Goal: Transaction & Acquisition: Obtain resource

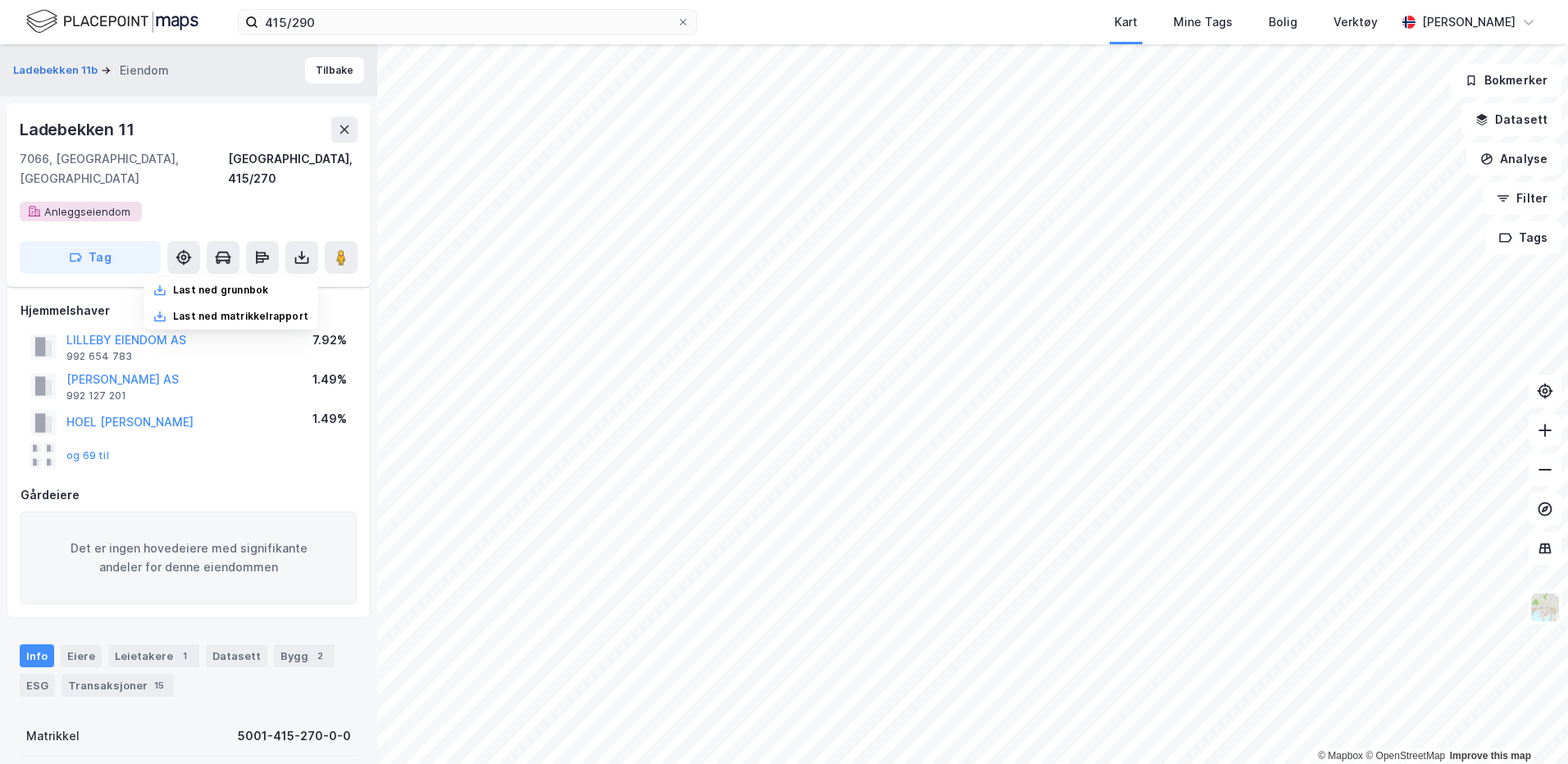
scroll to position [246, 0]
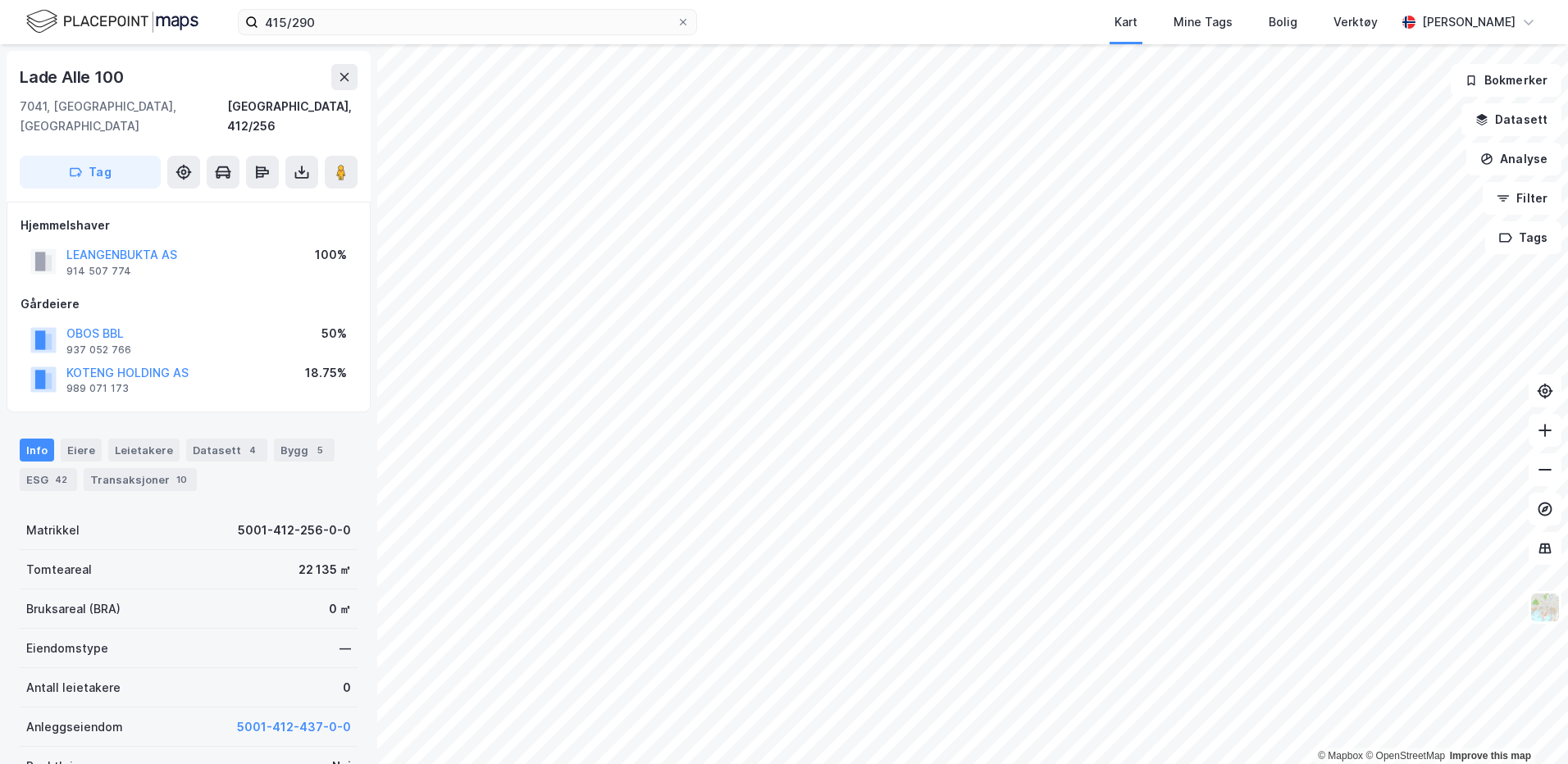
scroll to position [246, 0]
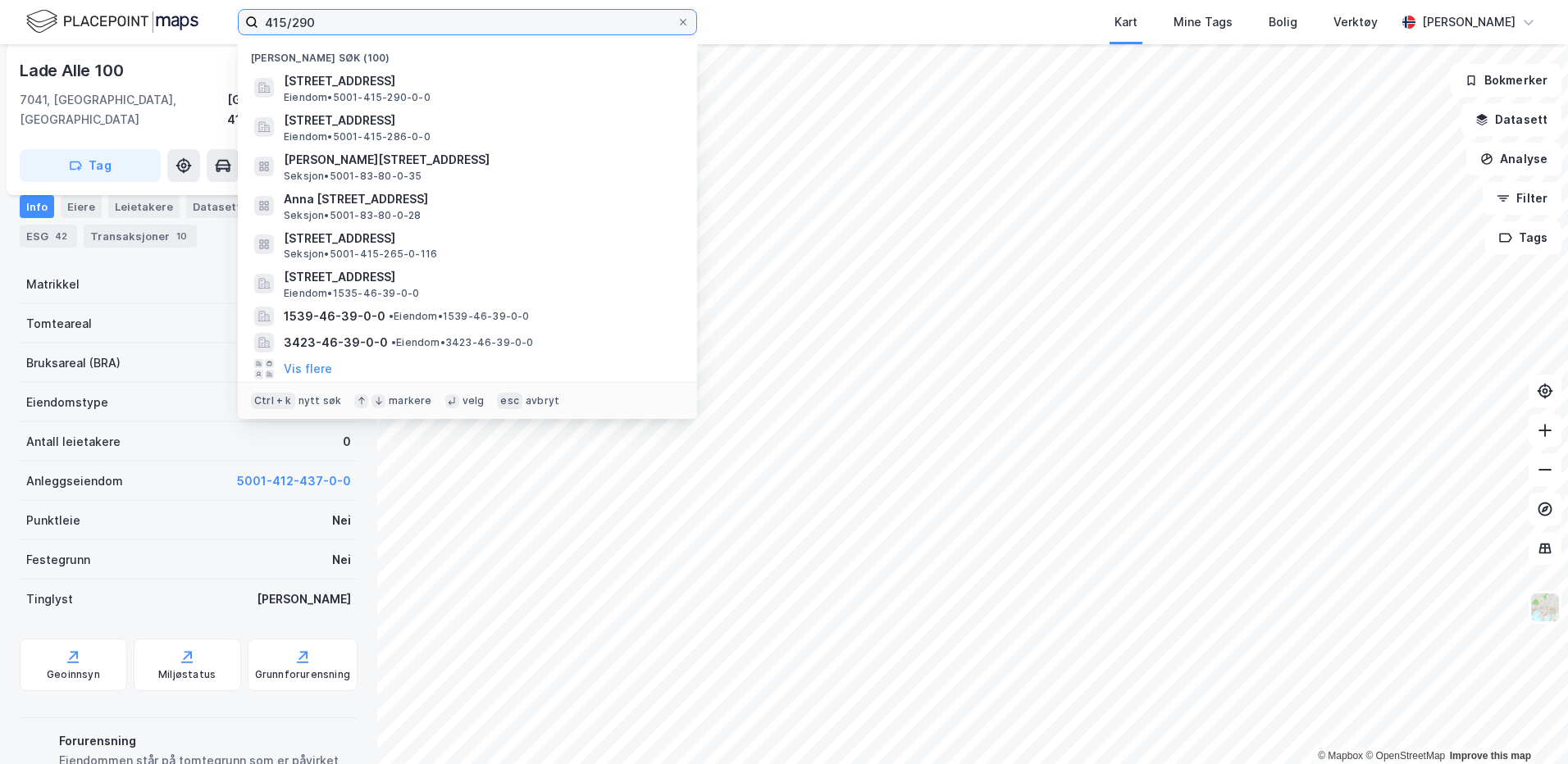
drag, startPoint x: 311, startPoint y: 28, endPoint x: 243, endPoint y: 31, distance: 68.1
click at [243, 31] on label "415/290" at bounding box center [467, 22] width 460 height 26
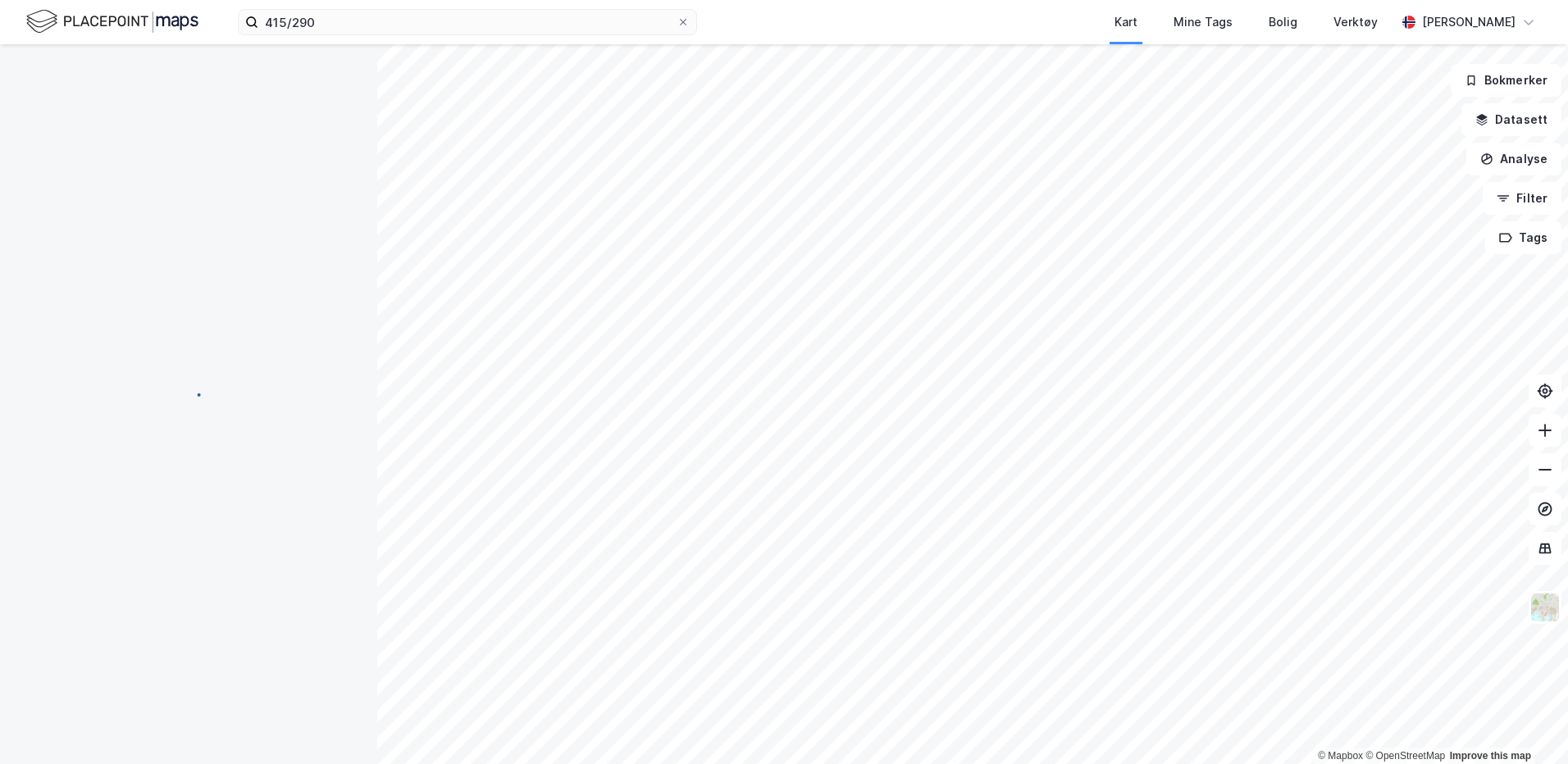
scroll to position [246, 0]
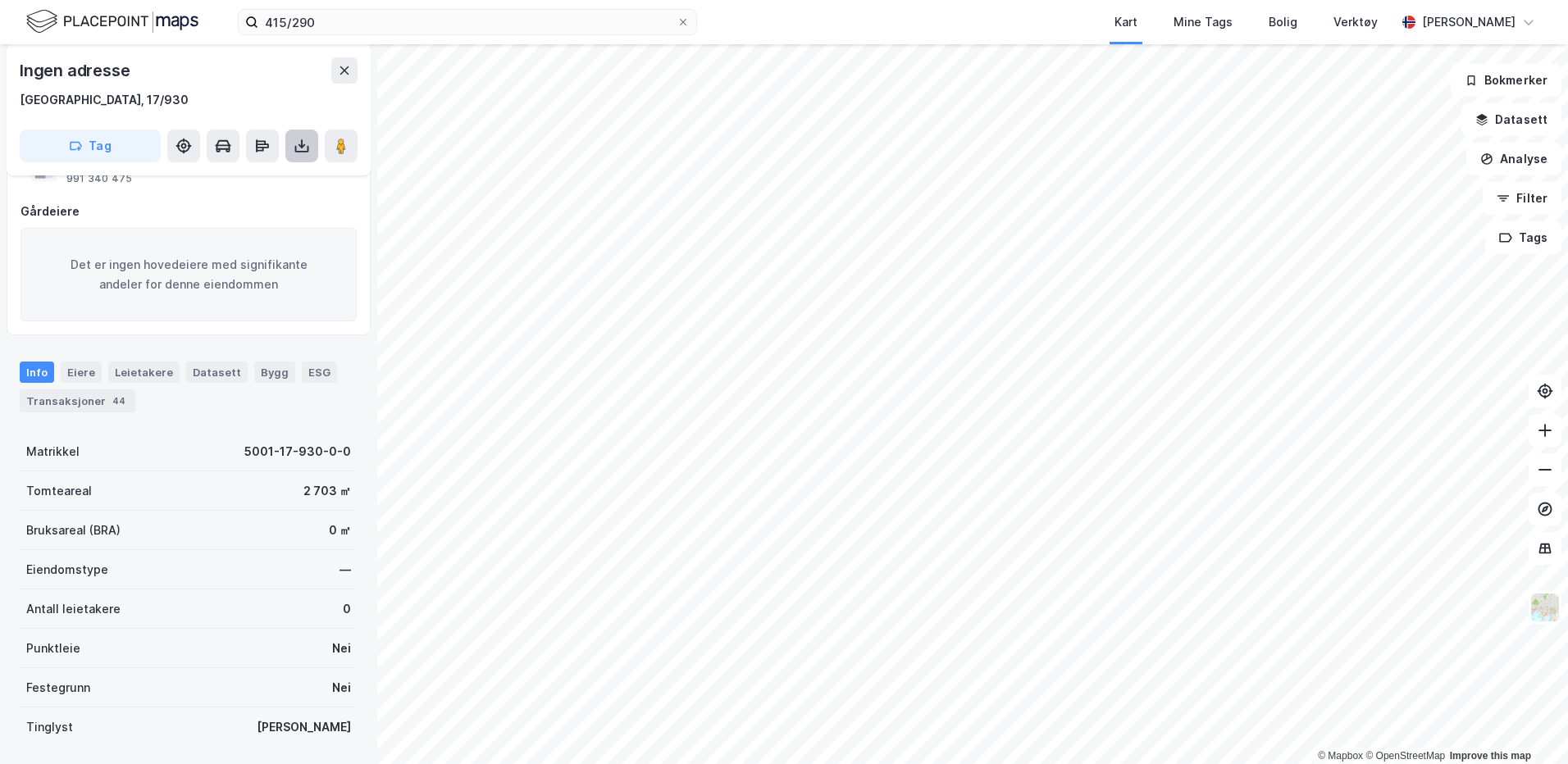
click at [308, 154] on icon at bounding box center [302, 146] width 16 height 16
click at [262, 175] on div "Last ned grunnbok" at bounding box center [220, 178] width 96 height 13
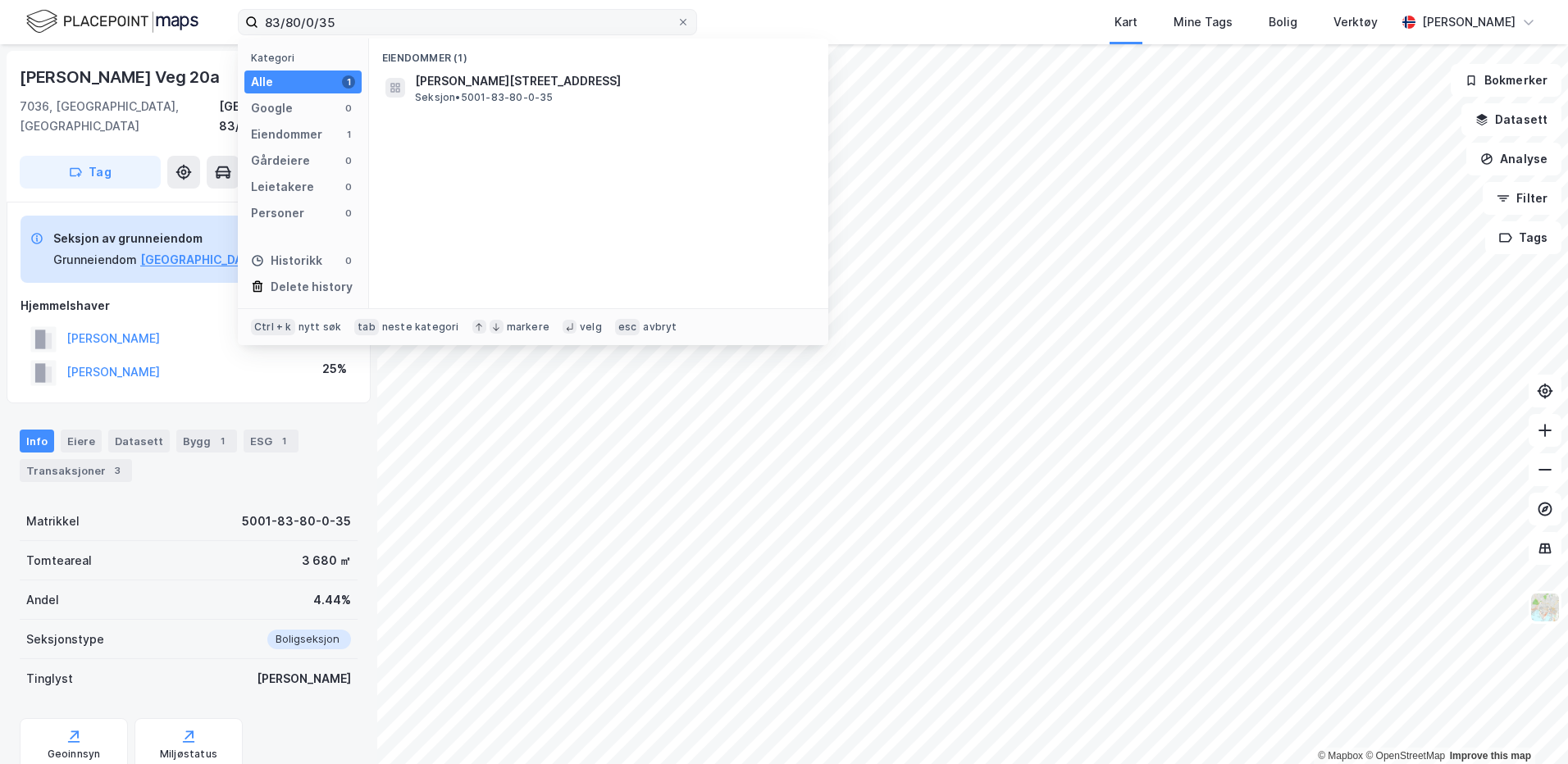
click at [263, 20] on input "83/80/0/35" at bounding box center [468, 22] width 419 height 25
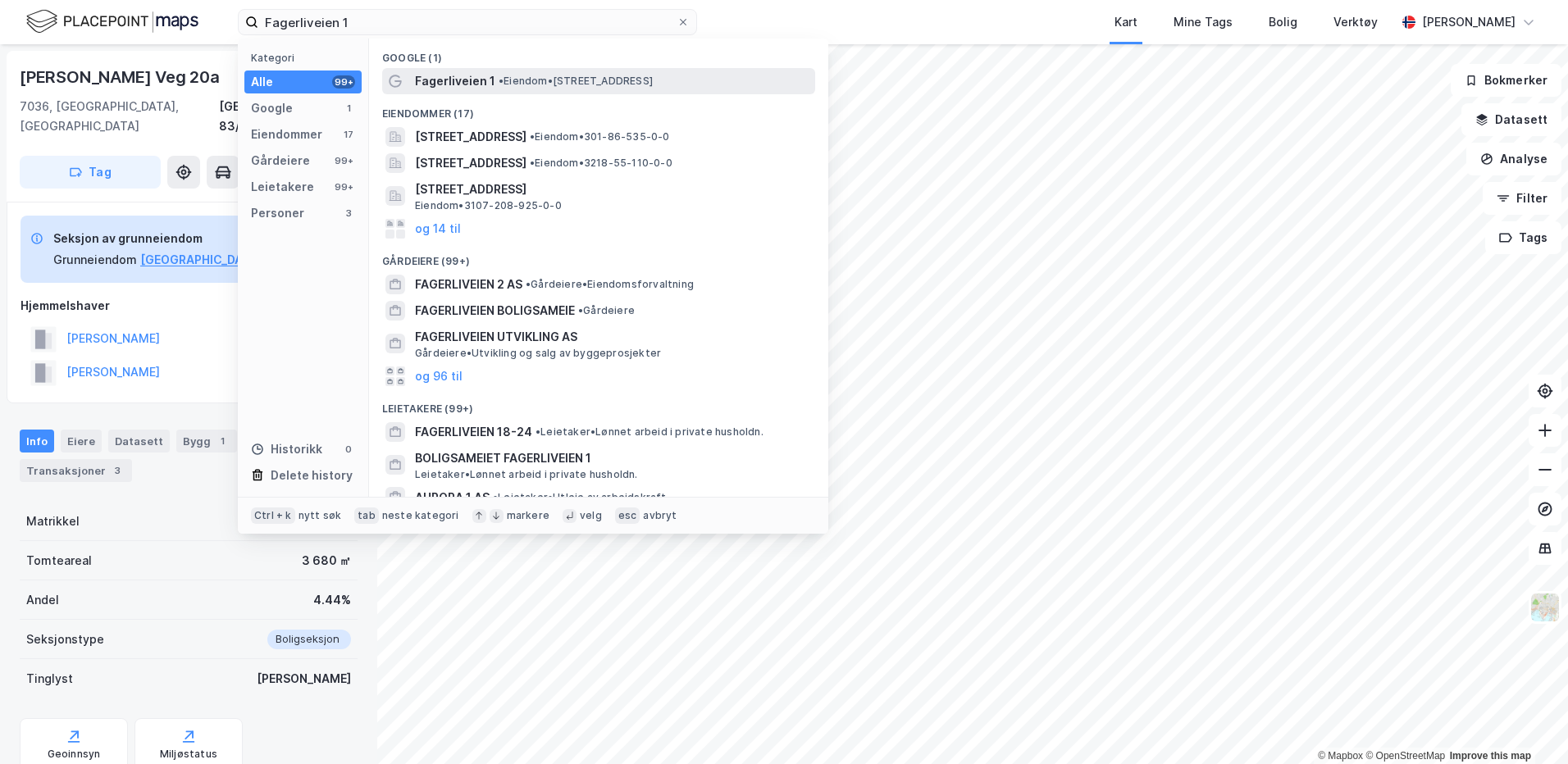
click at [490, 82] on span "Fagerliveien 1" at bounding box center [455, 81] width 80 height 20
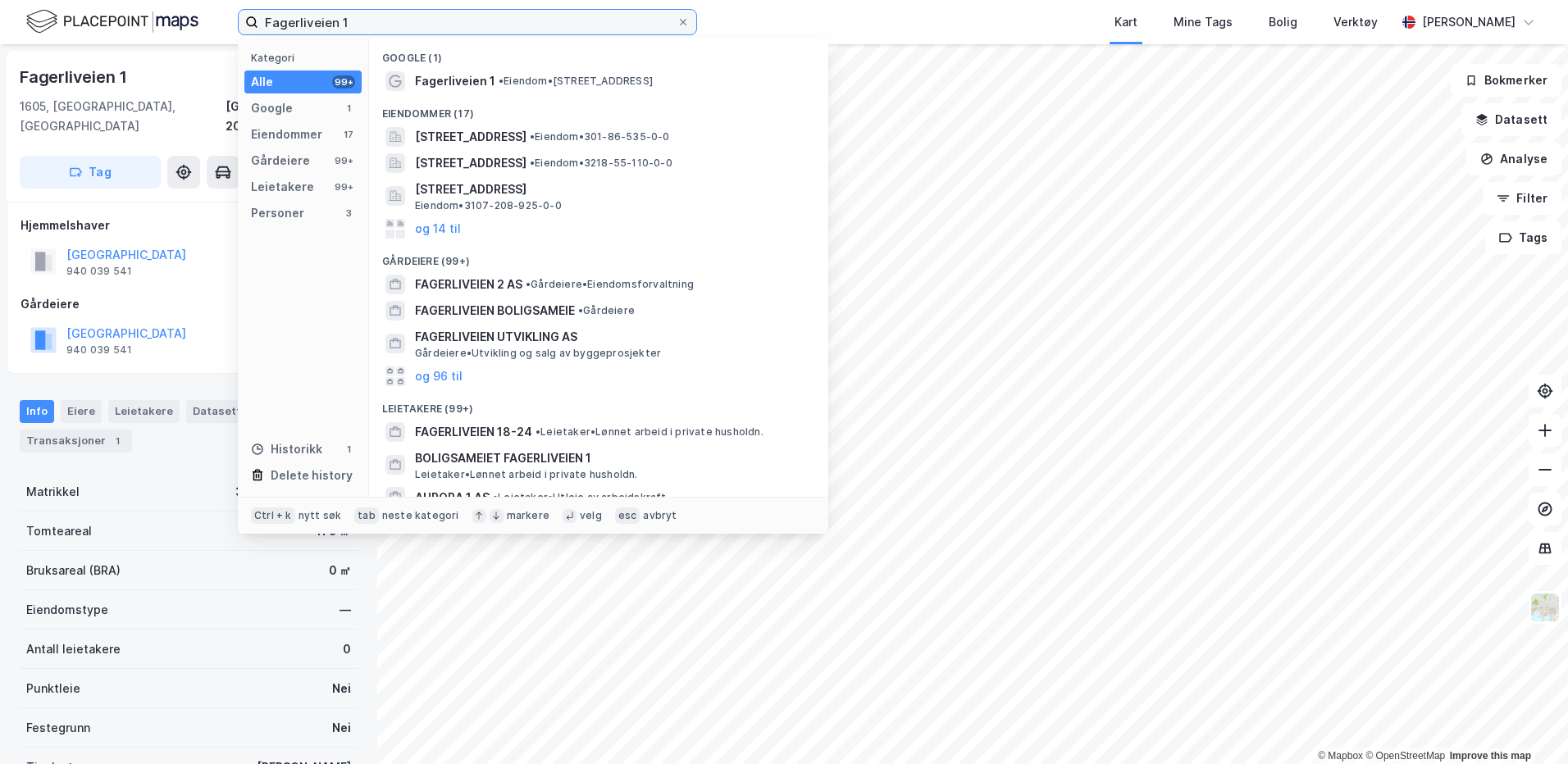
click at [398, 30] on input "Fagerliveien 1" at bounding box center [468, 22] width 419 height 25
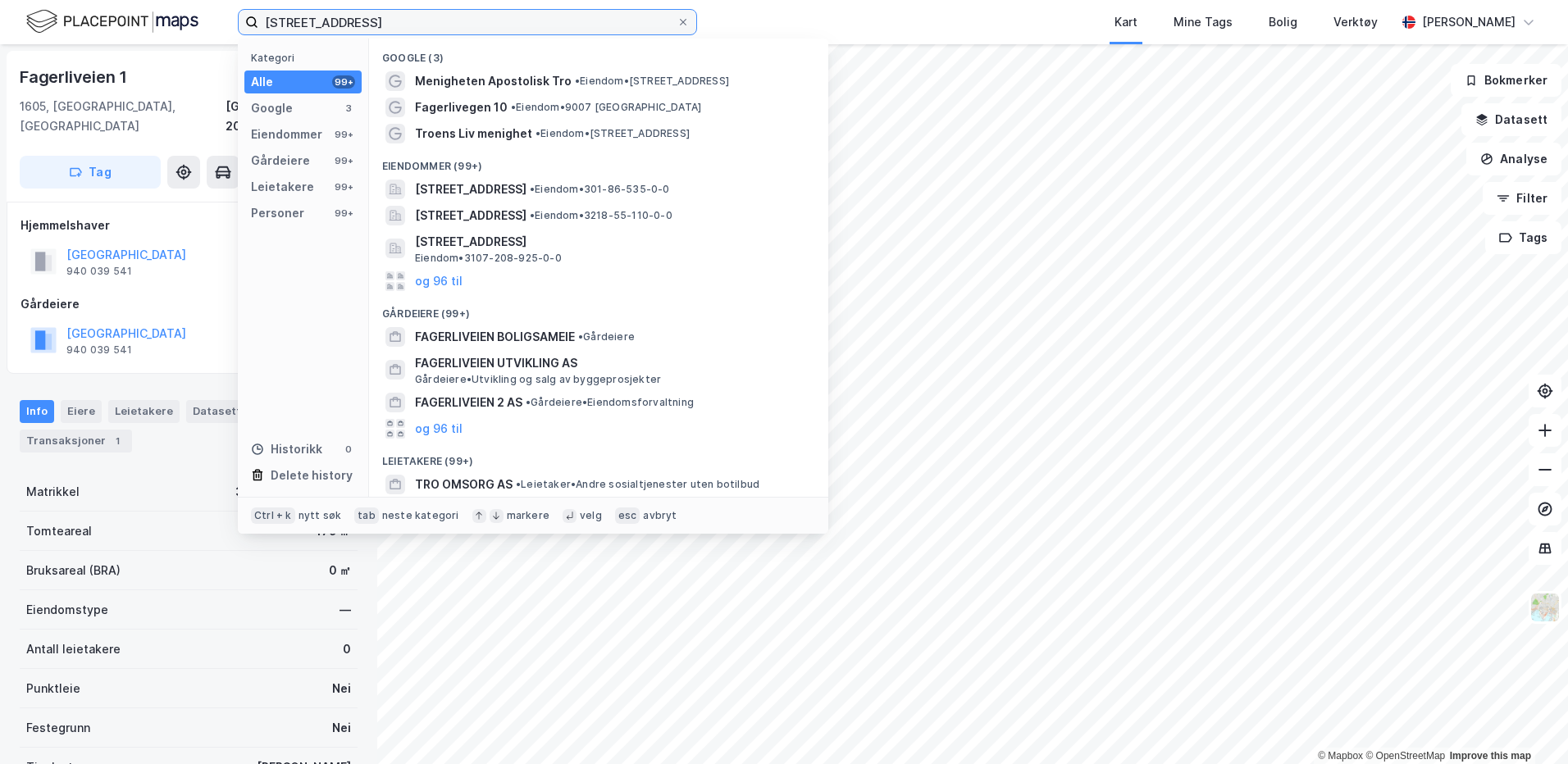
type input "[STREET_ADDRESS]"
click at [685, 21] on icon at bounding box center [683, 22] width 10 height 10
click at [676, 21] on input "[STREET_ADDRESS]" at bounding box center [468, 22] width 419 height 25
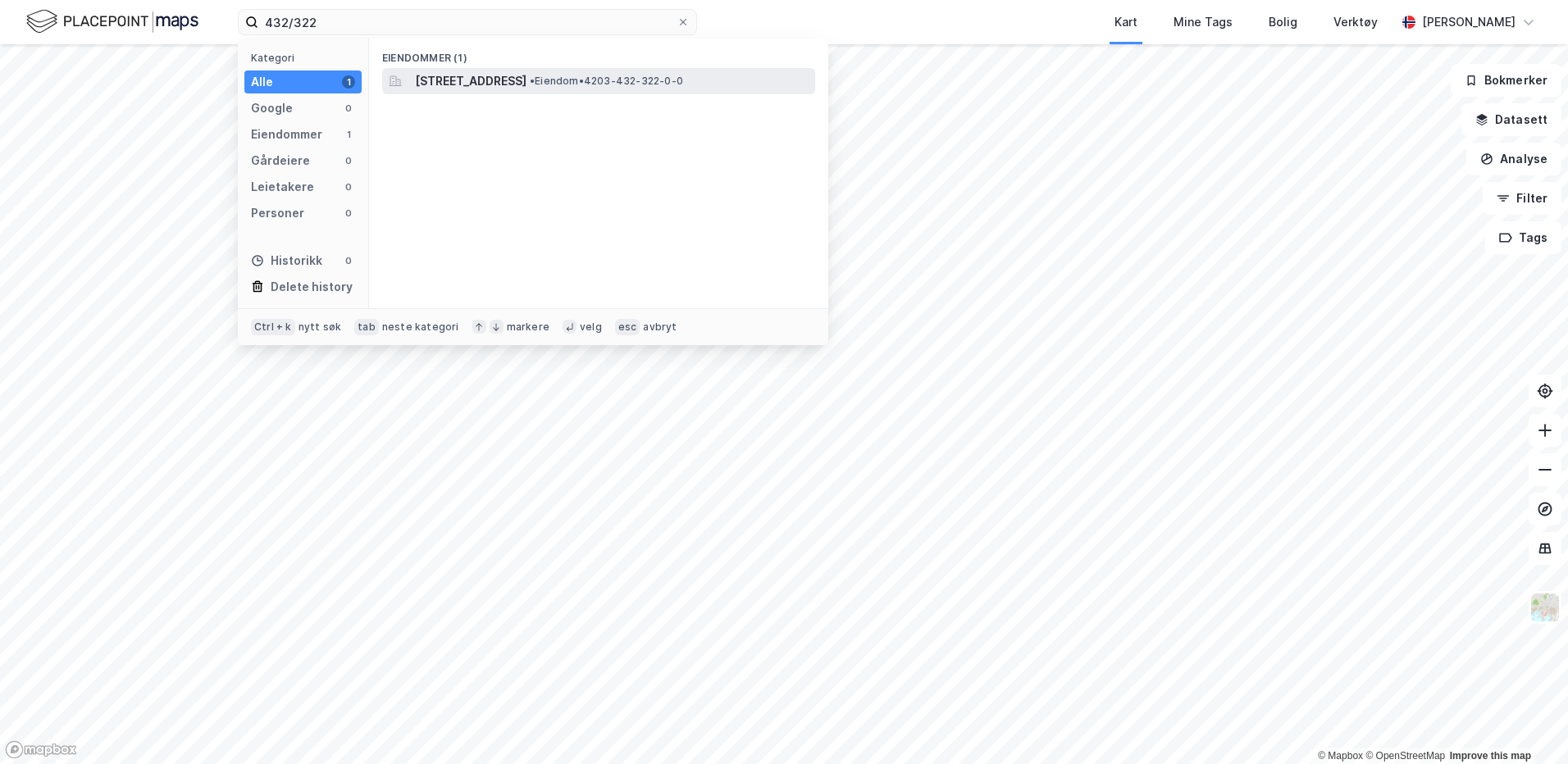
click at [527, 88] on span "[STREET_ADDRESS]" at bounding box center [470, 81] width 112 height 20
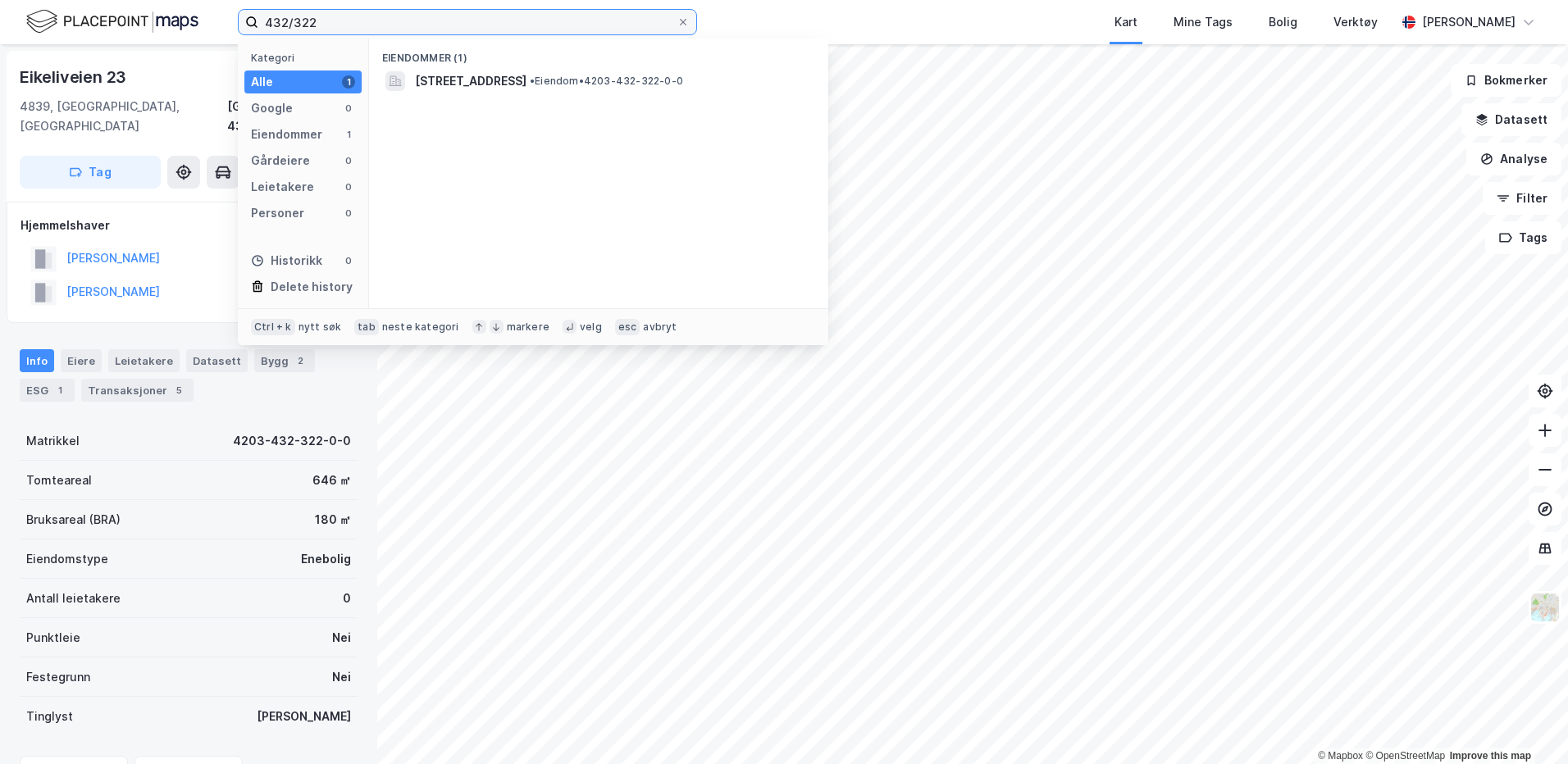
drag, startPoint x: 333, startPoint y: 30, endPoint x: 261, endPoint y: 39, distance: 72.6
click at [261, 35] on div "432/322 Kategori Alle 1 Google 0 Eiendommer 1 Gårdeiere 0 Leietakere 0 Personer…" at bounding box center [467, 22] width 460 height 26
click at [343, 22] on input "432/322" at bounding box center [468, 22] width 419 height 25
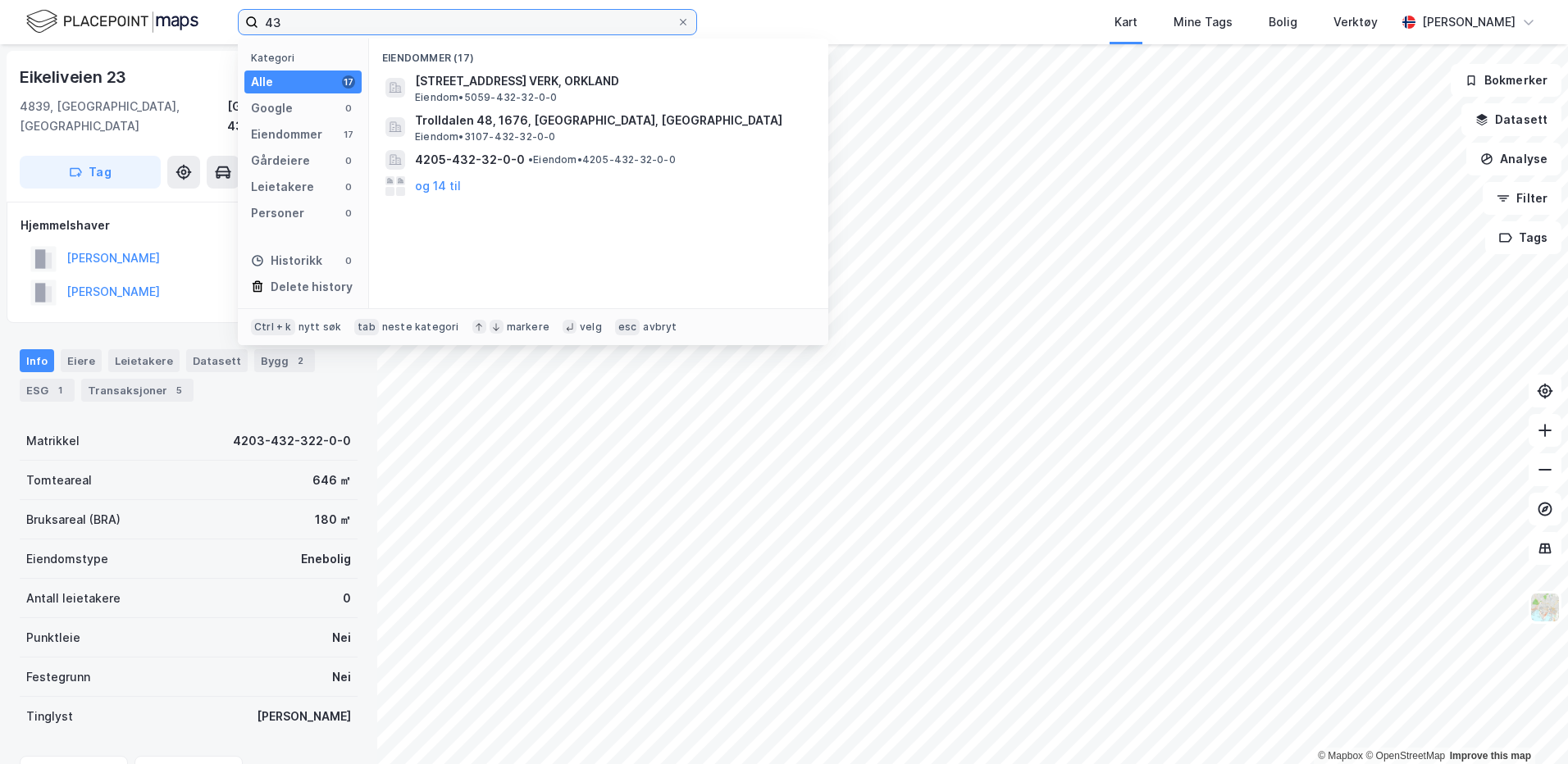
type input "4"
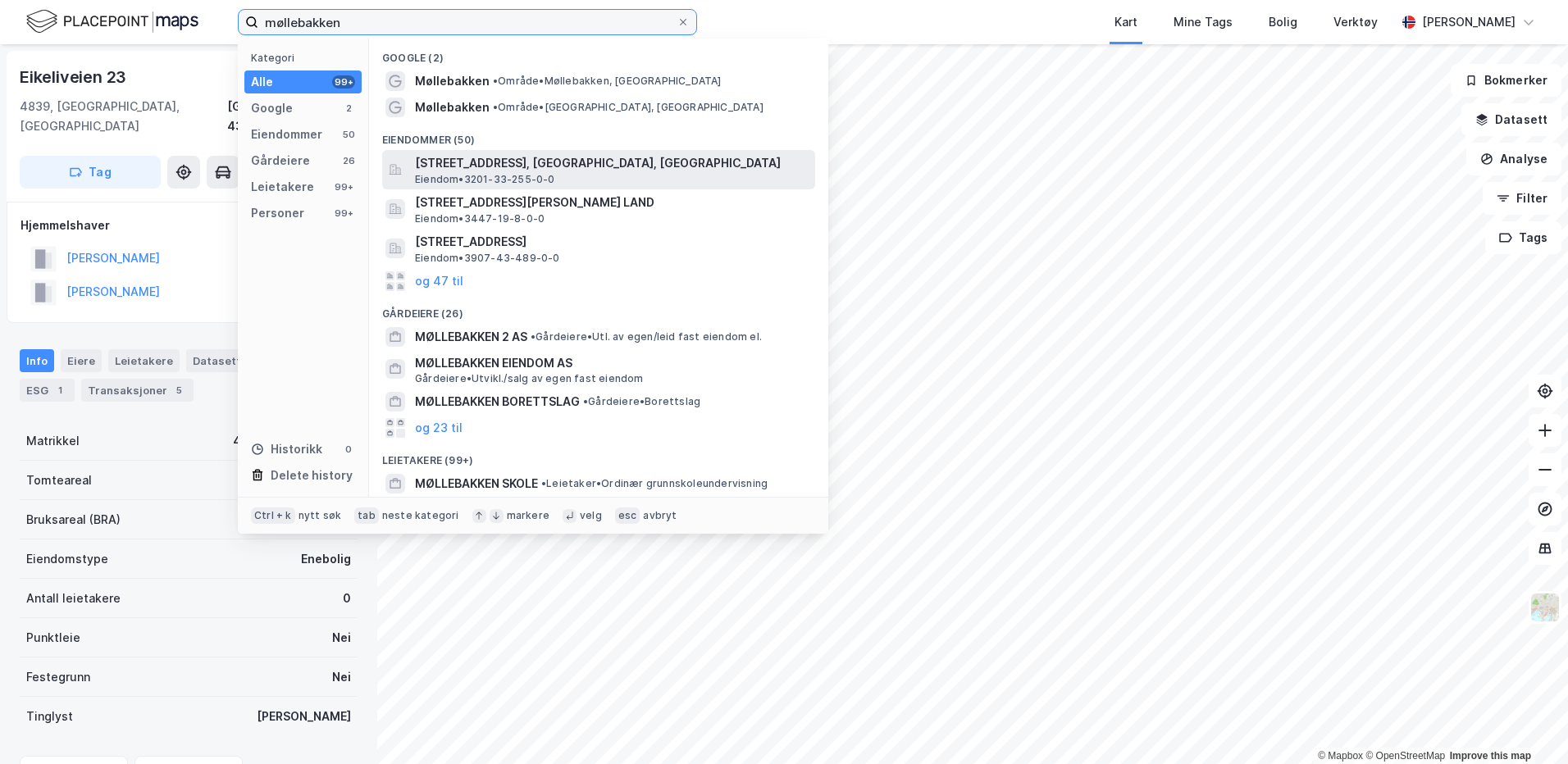
type input "møllebakken"
click at [486, 169] on span "[STREET_ADDRESS], [GEOGRAPHIC_DATA], [GEOGRAPHIC_DATA]" at bounding box center [612, 164] width 394 height 20
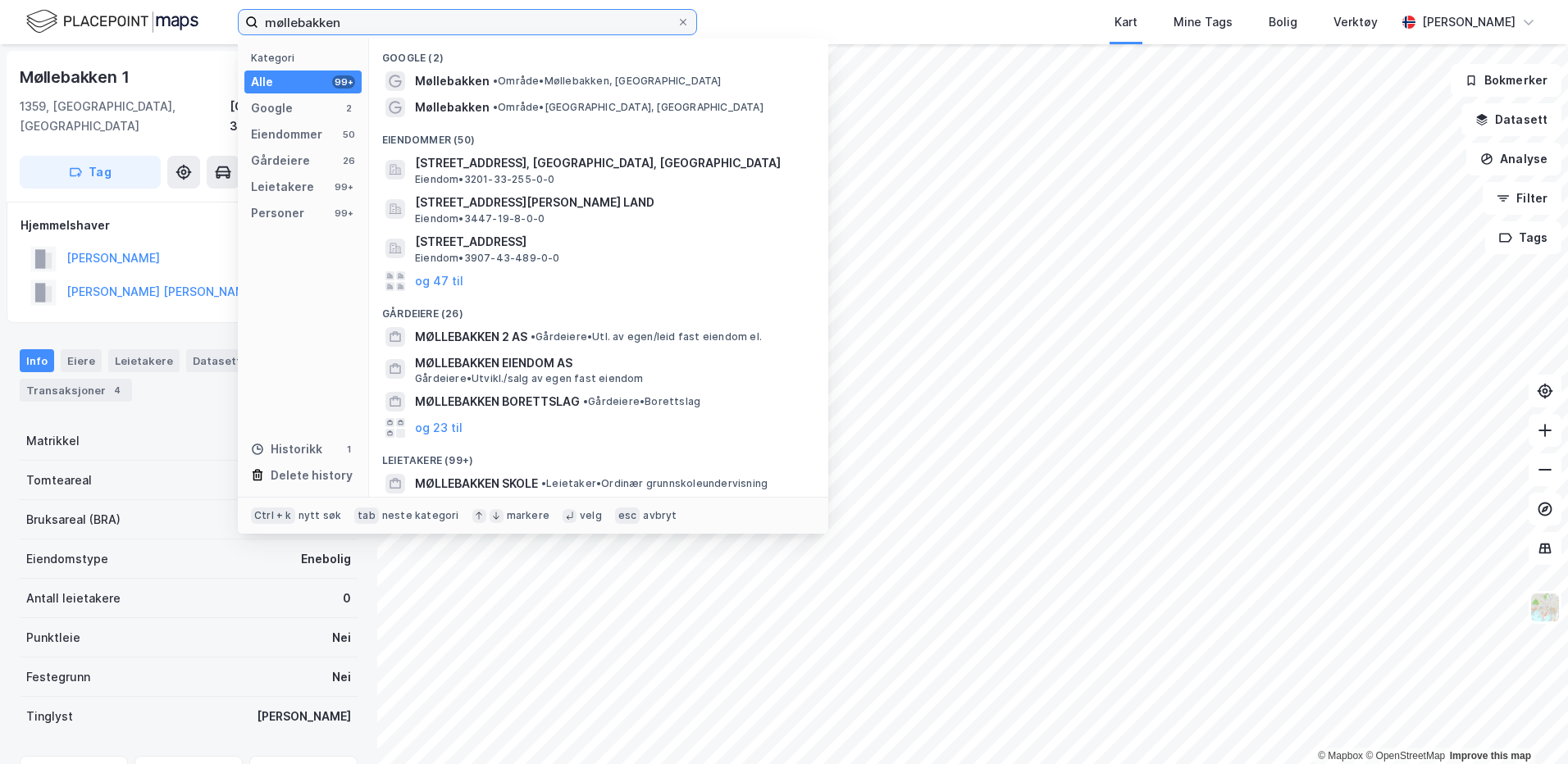
drag, startPoint x: 316, startPoint y: 22, endPoint x: 232, endPoint y: 29, distance: 84.3
click at [232, 29] on div "møllebakken Kategori Alle 99+ Google 2 Eiendommer 50 Gårdeiere 26 Leietakere 99…" at bounding box center [784, 22] width 1568 height 45
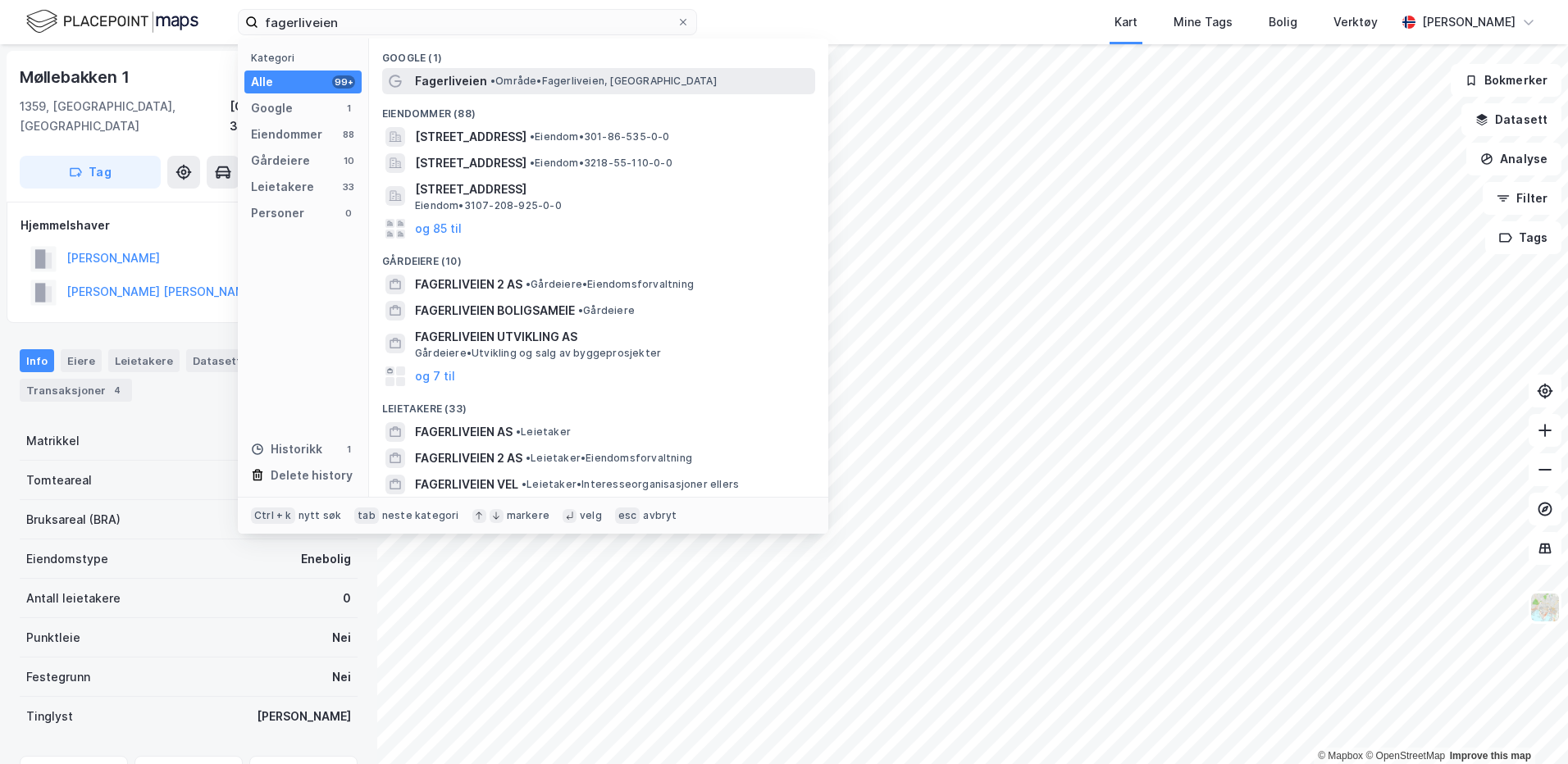
click at [438, 76] on span "Fagerliveien" at bounding box center [450, 81] width 72 height 20
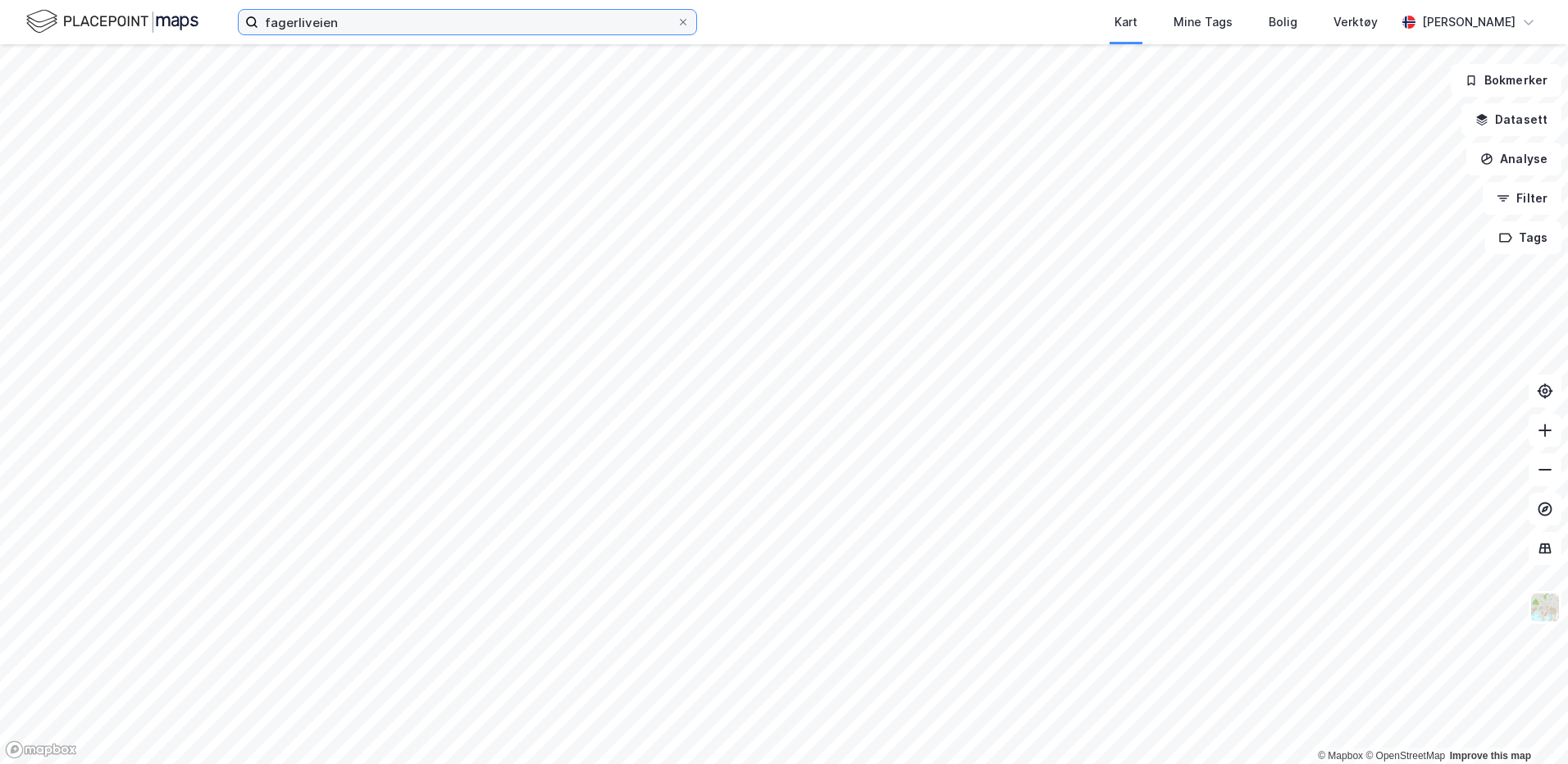
click at [386, 14] on input "fagerliveien" at bounding box center [468, 22] width 419 height 25
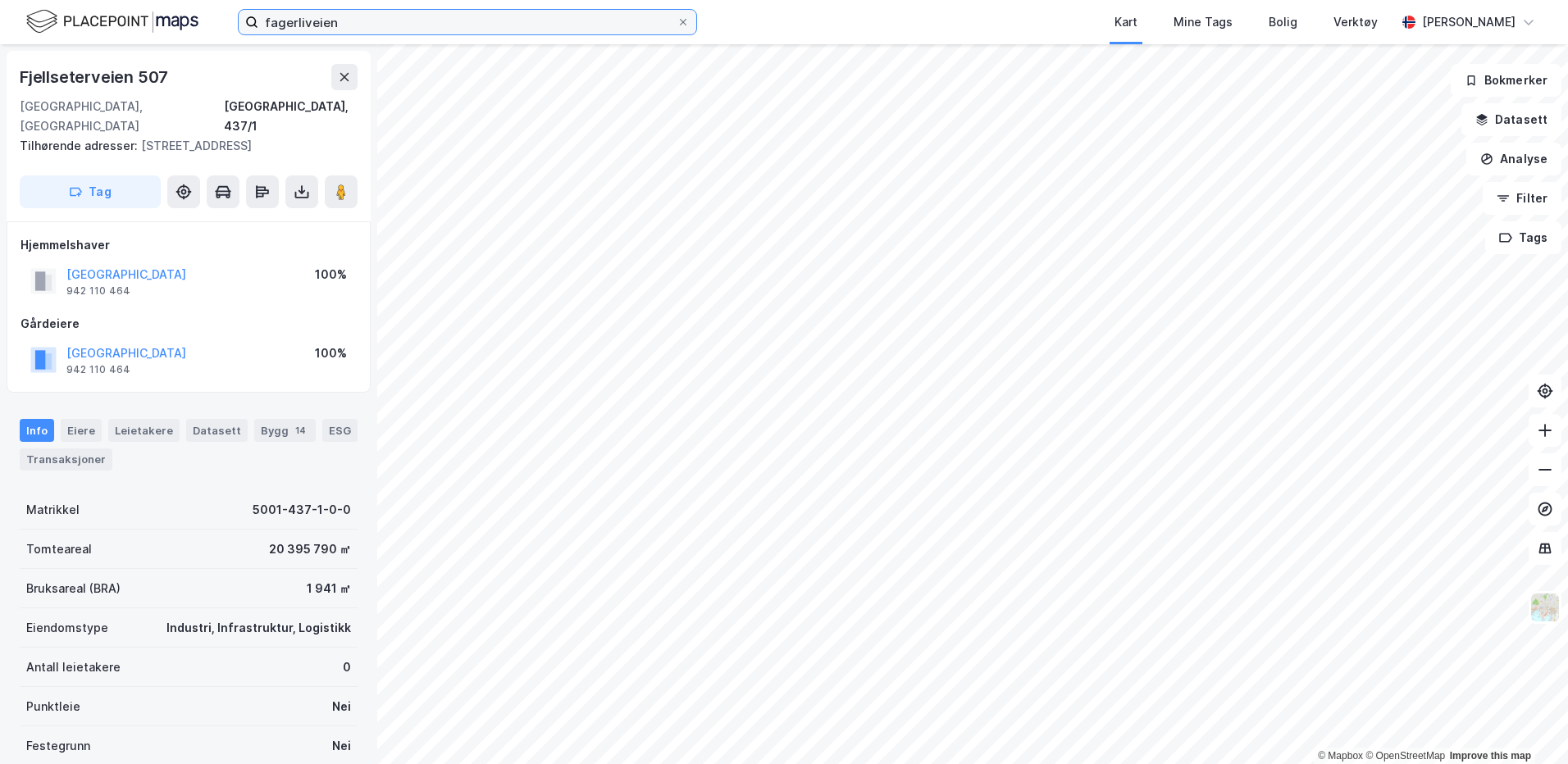
click at [346, 25] on input "fagerliveien" at bounding box center [468, 22] width 419 height 25
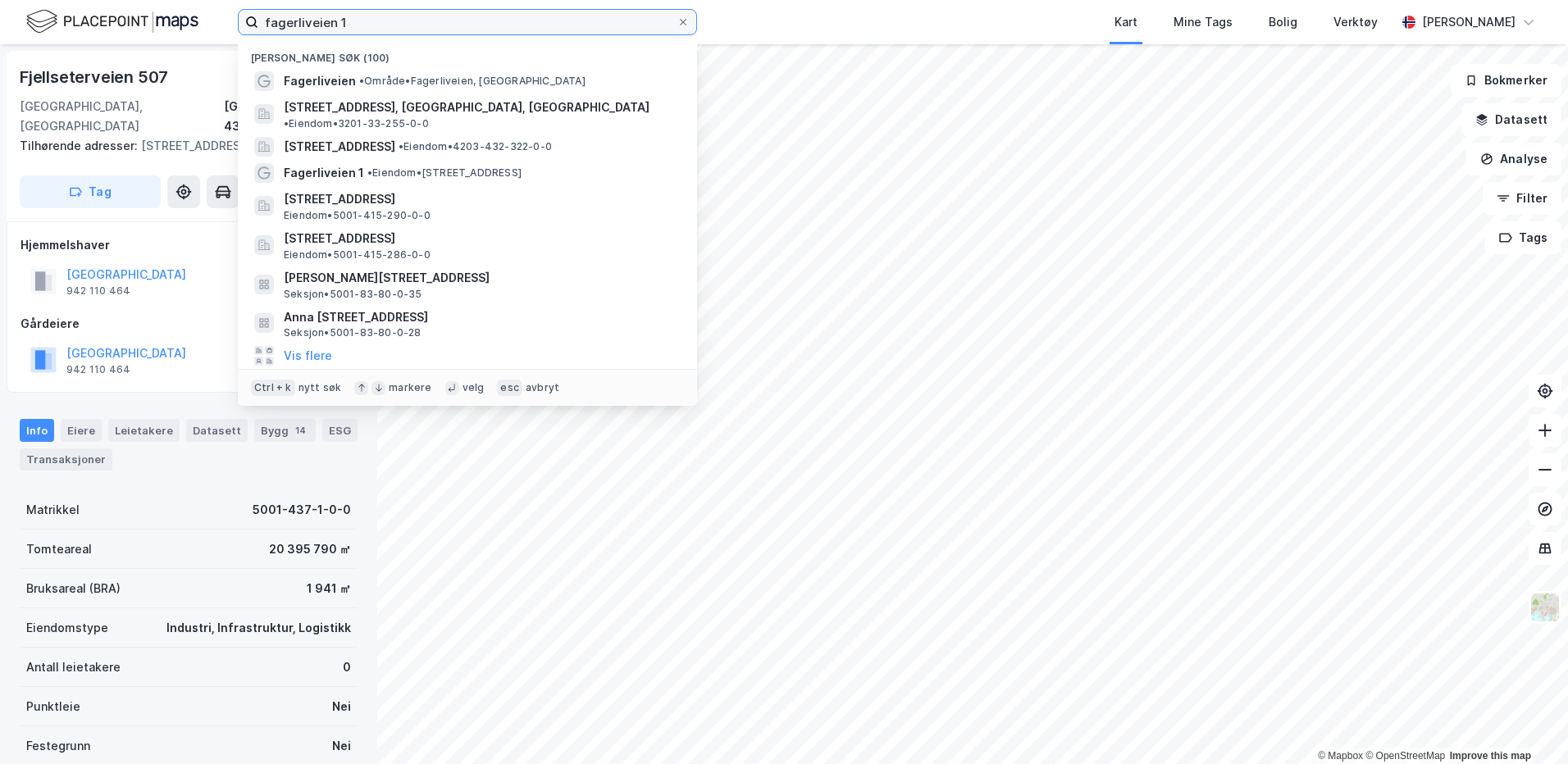
drag, startPoint x: 348, startPoint y: 27, endPoint x: 258, endPoint y: 25, distance: 90.0
click at [258, 25] on label "fagerliveien 1" at bounding box center [467, 22] width 460 height 26
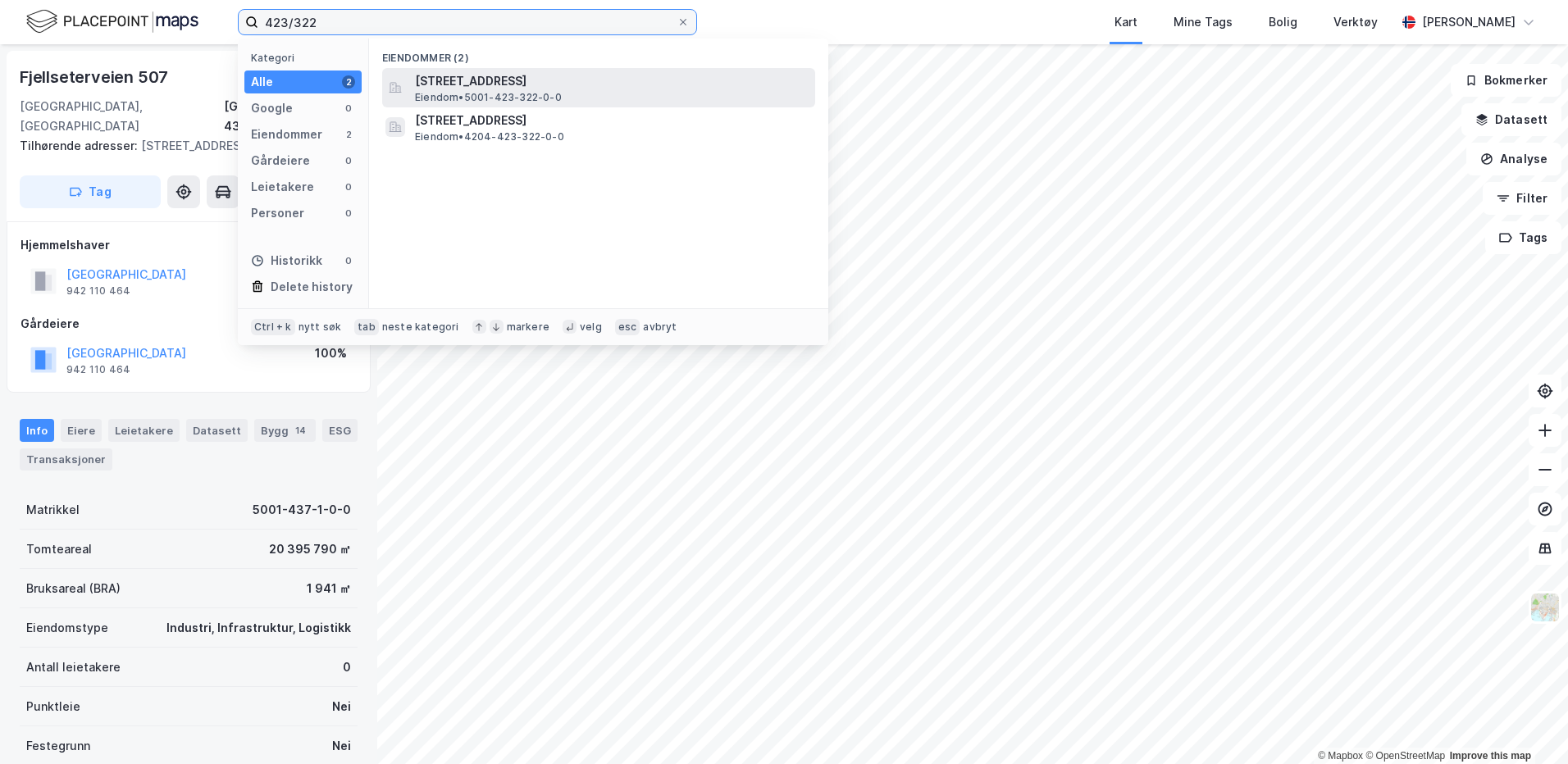
type input "423/322"
click at [519, 83] on span "[STREET_ADDRESS]" at bounding box center [612, 81] width 394 height 20
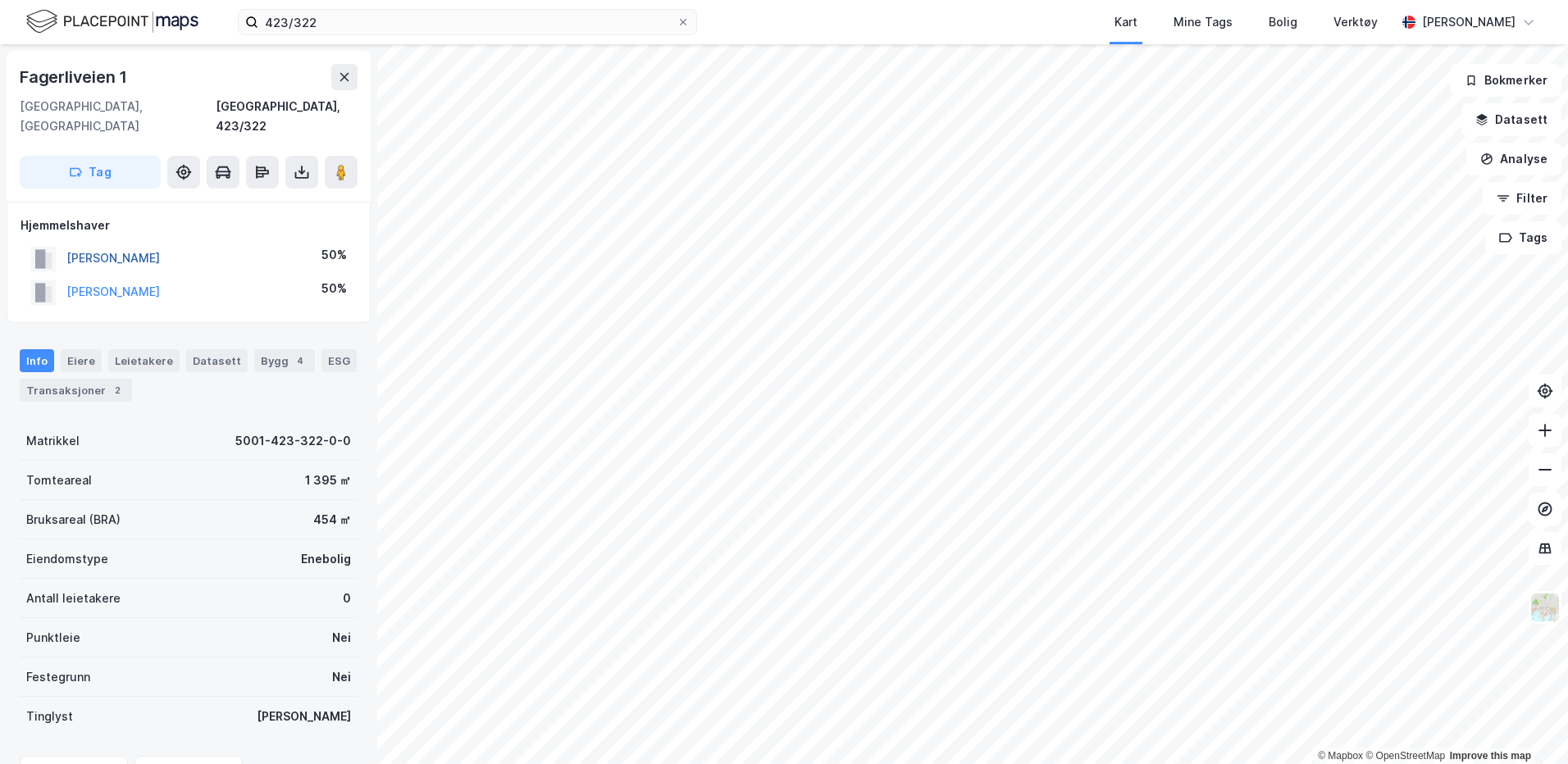
drag, startPoint x: 235, startPoint y: 236, endPoint x: 68, endPoint y: 235, distance: 167.0
click at [68, 242] on div "[PERSON_NAME] 50%" at bounding box center [188, 258] width 336 height 34
copy button "[PERSON_NAME]"
click at [303, 164] on icon at bounding box center [302, 172] width 16 height 16
click at [229, 198] on div "Last ned grunnbok" at bounding box center [220, 205] width 96 height 13
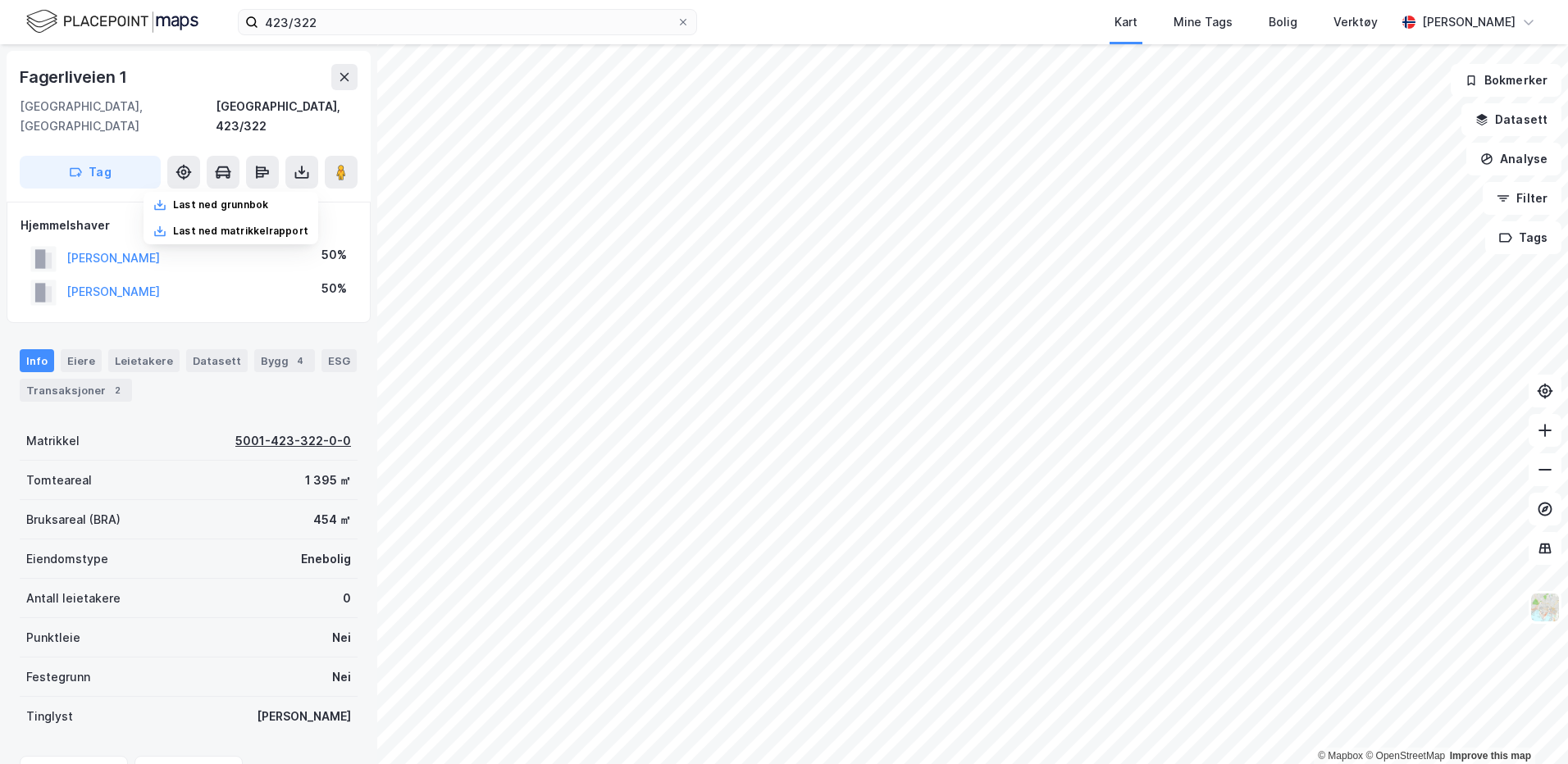
scroll to position [145, 0]
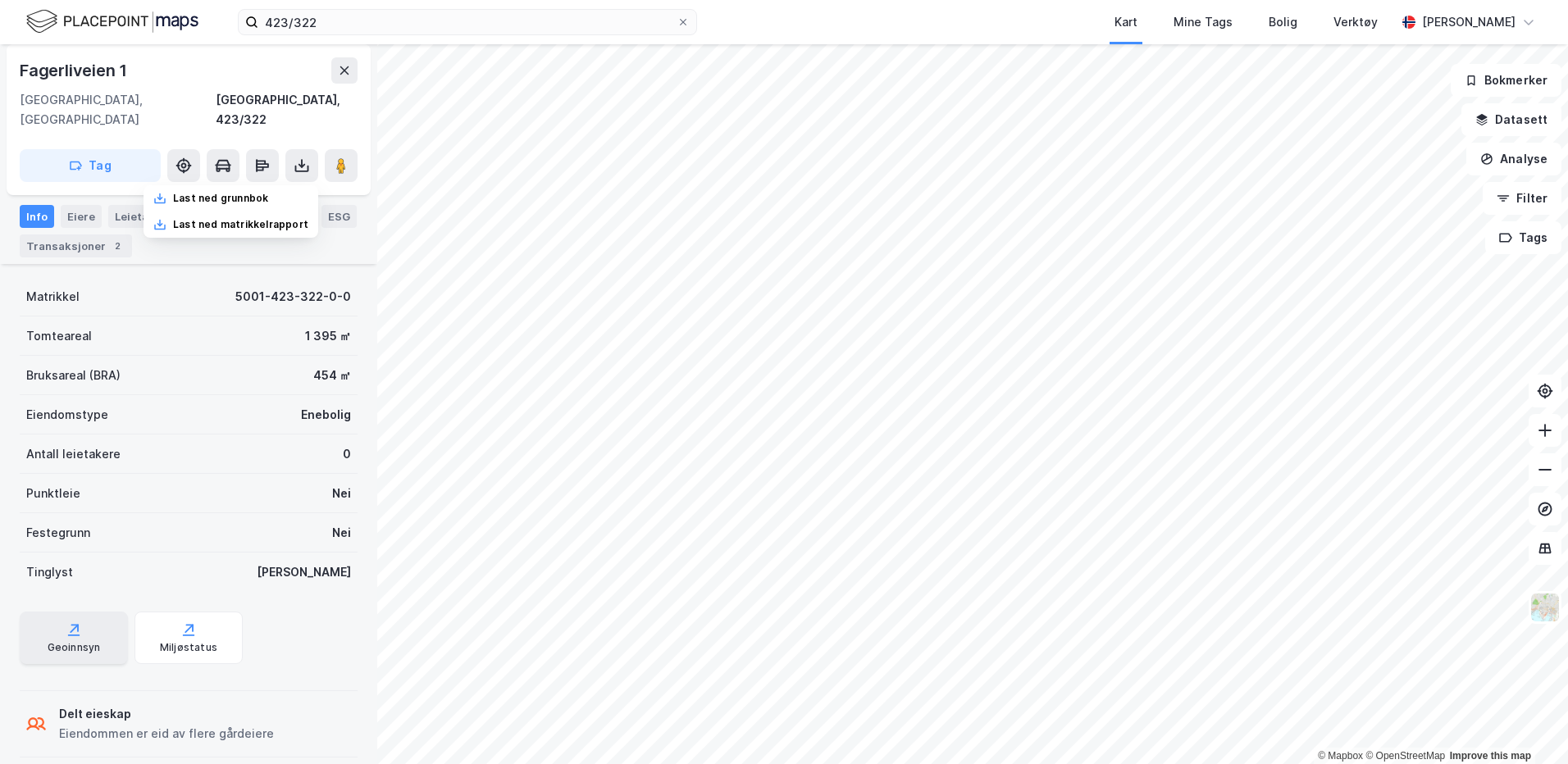
click at [97, 625] on div "Geoinnsyn" at bounding box center [74, 638] width 108 height 53
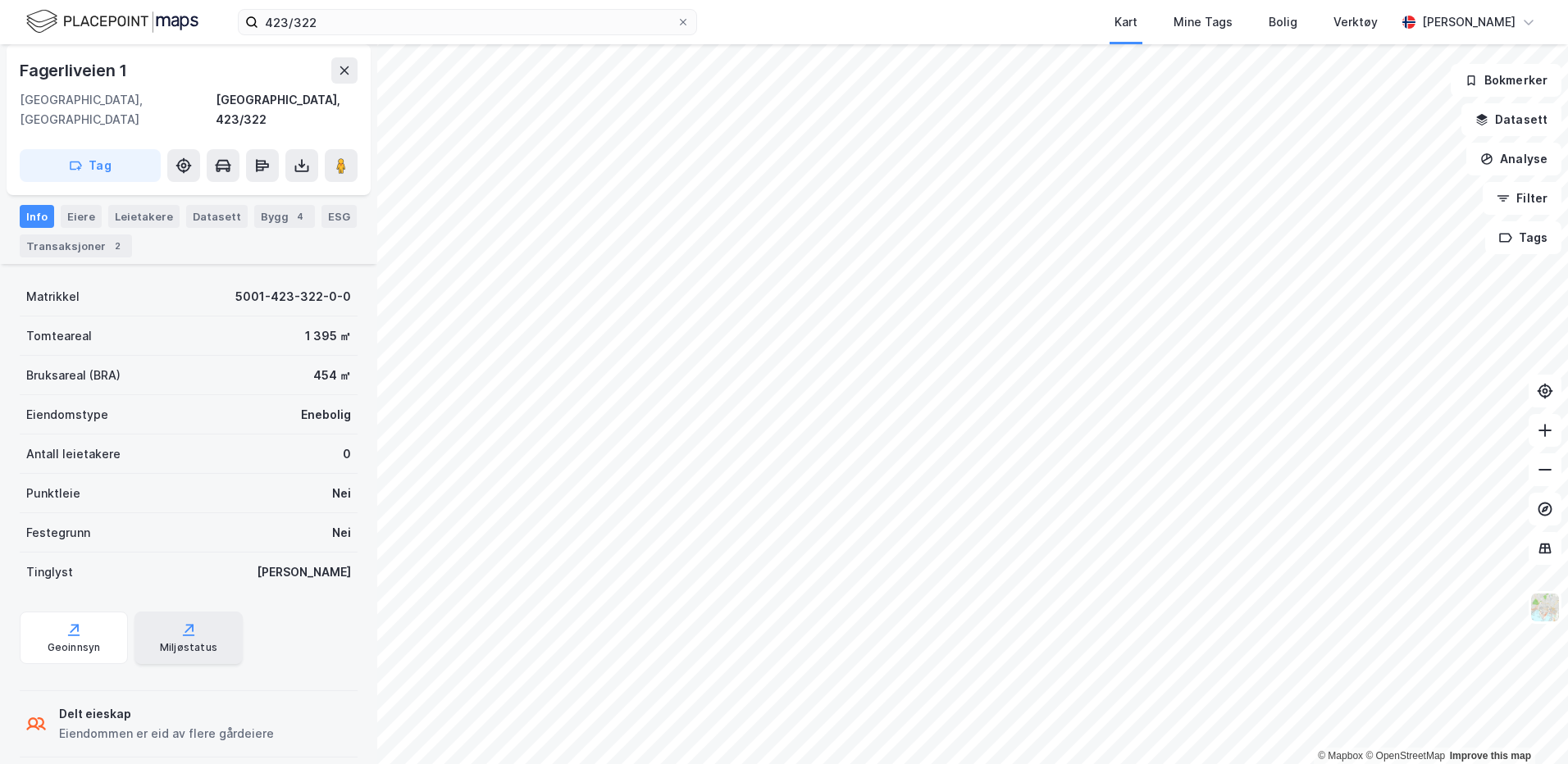
click at [205, 641] on div "Miljøstatus" at bounding box center [188, 648] width 57 height 13
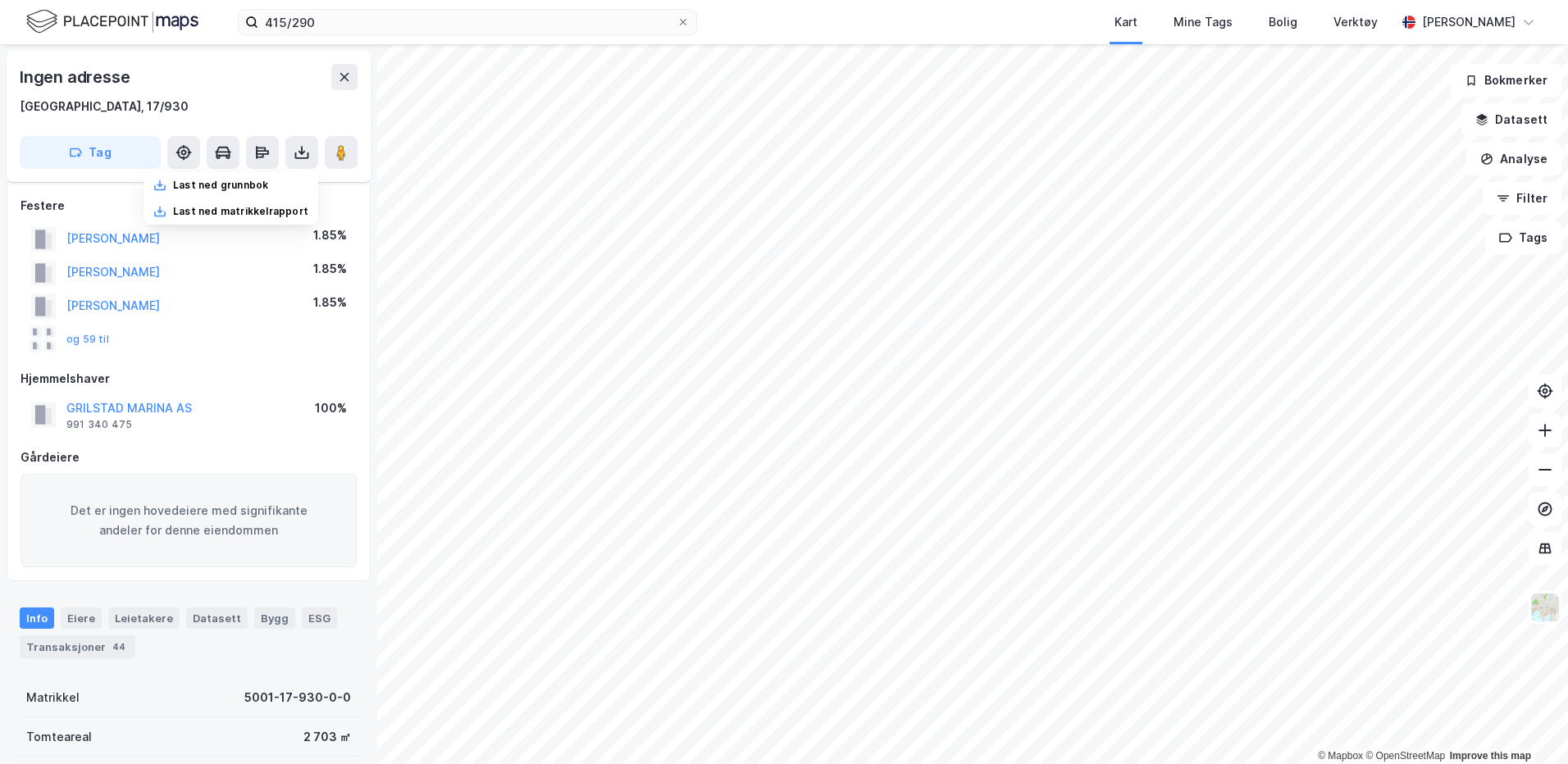
scroll to position [246, 0]
